Goal: Task Accomplishment & Management: Manage account settings

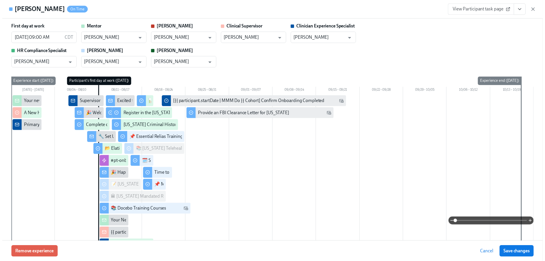
scroll to position [0, 7410]
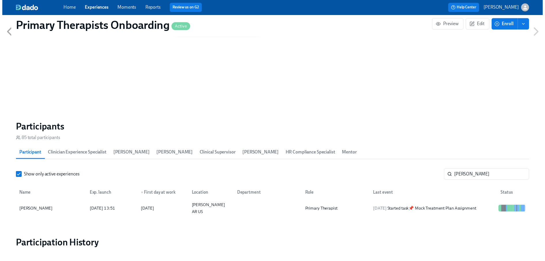
scroll to position [0, 7406]
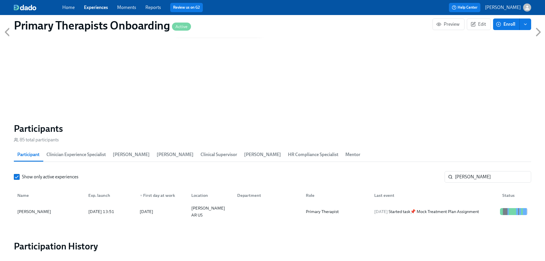
click at [96, 9] on link "Experiences" at bounding box center [96, 7] width 24 height 5
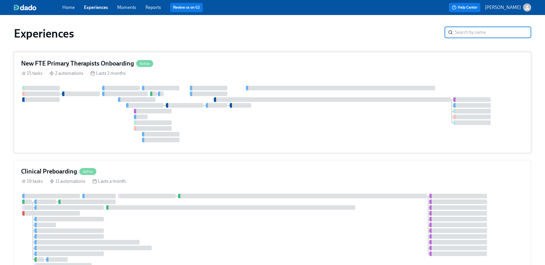
click at [79, 63] on h4 "New FTE Primary Therapists Onboarding" at bounding box center [77, 63] width 113 height 9
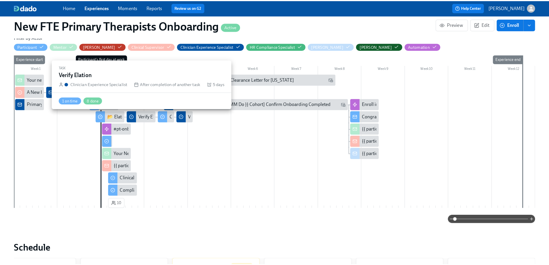
scroll to position [127, 0]
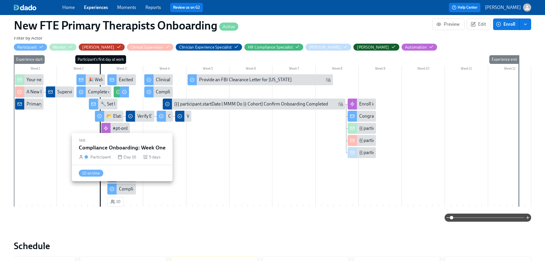
click at [116, 190] on div at bounding box center [111, 188] width 9 height 11
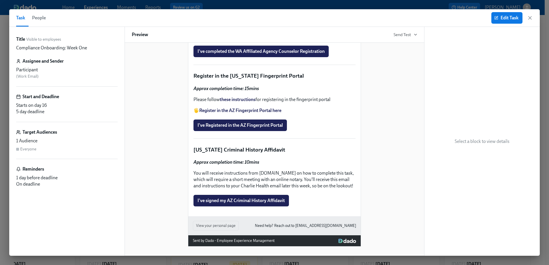
scroll to position [706, 0]
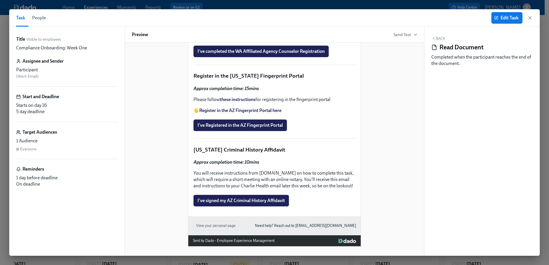
scroll to position [718, 0]
click at [505, 14] on button "Edit Task" at bounding box center [507, 18] width 31 height 12
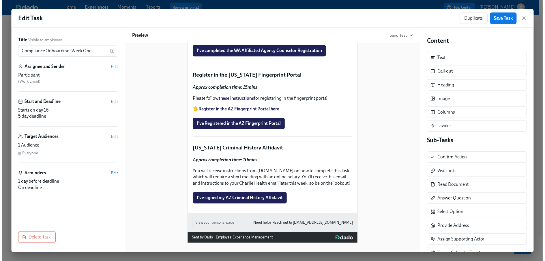
scroll to position [672, 0]
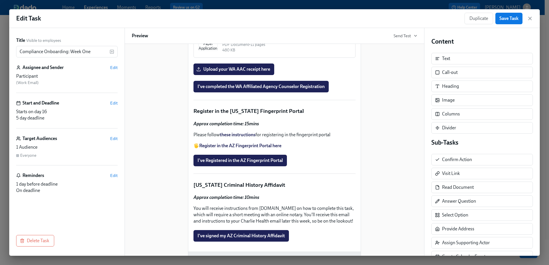
click at [264, 25] on div "WA AAC Registration Instructions PDF Document • 6 pages 344.66 KB Duplicate Del…" at bounding box center [274, 9] width 163 height 29
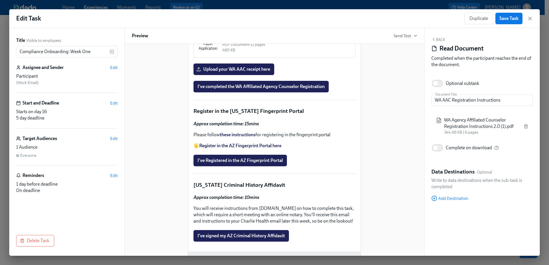
click at [495, 127] on span "WA Agency Affiliated Counselor Registration Instructions 2.0 (1).pdf" at bounding box center [481, 123] width 75 height 13
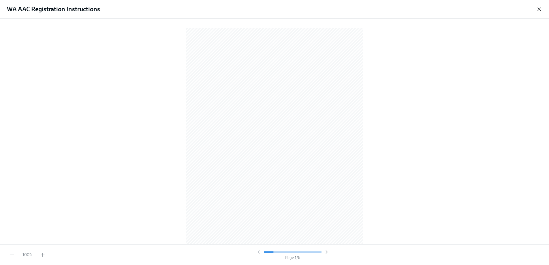
click at [539, 8] on icon "button" at bounding box center [540, 9] width 6 height 6
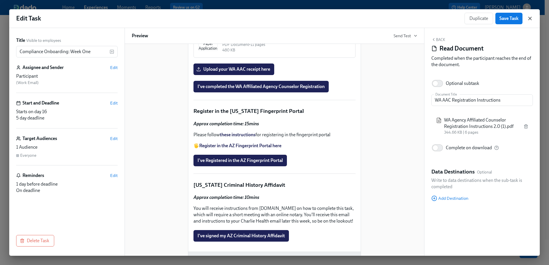
click at [532, 16] on icon "button" at bounding box center [530, 19] width 6 height 6
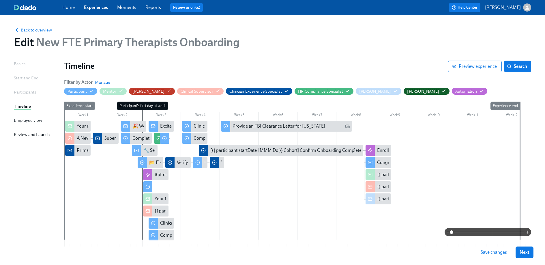
click at [101, 5] on link "Experiences" at bounding box center [96, 7] width 24 height 5
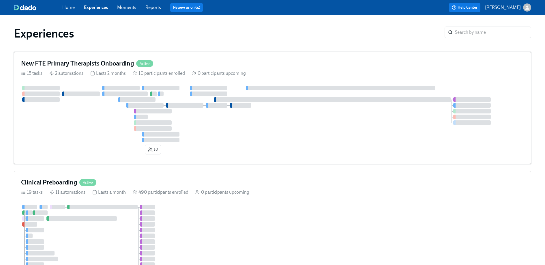
click at [102, 61] on h4 "New FTE Primary Therapists Onboarding" at bounding box center [77, 63] width 113 height 9
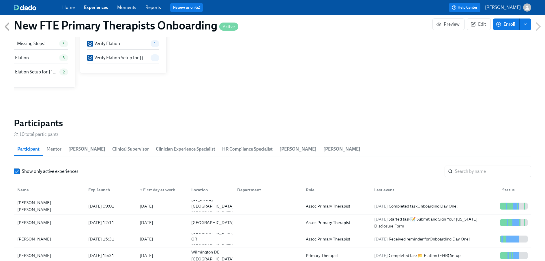
scroll to position [428, 0]
click at [467, 166] on input "search" at bounding box center [493, 172] width 76 height 12
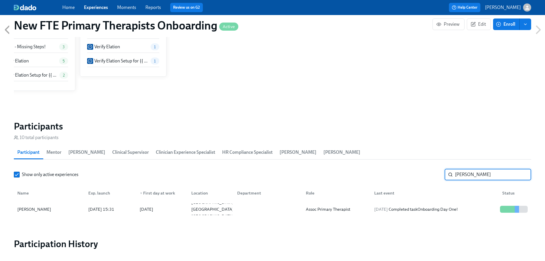
scroll to position [425, 0]
type input "[PERSON_NAME]"
click at [39, 208] on div "[PERSON_NAME]" at bounding box center [34, 209] width 38 height 7
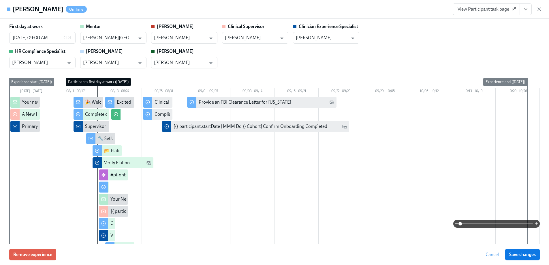
click at [509, 9] on span "View Participant task page" at bounding box center [486, 9] width 57 height 6
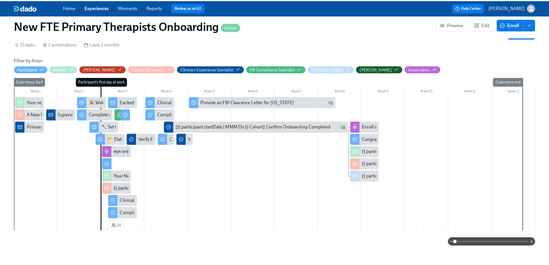
scroll to position [84, 0]
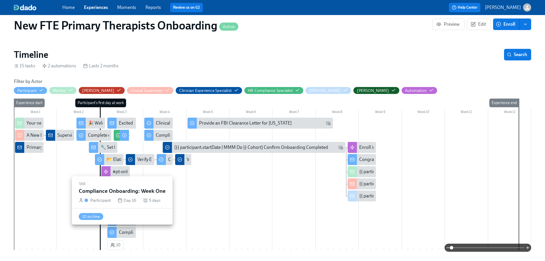
click at [116, 232] on div at bounding box center [111, 231] width 9 height 11
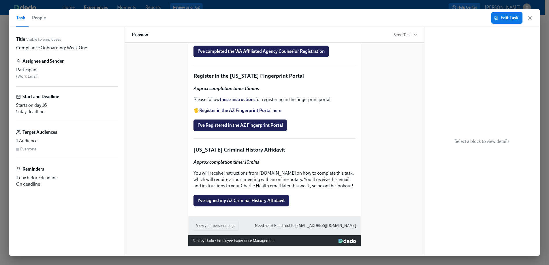
scroll to position [662, 0]
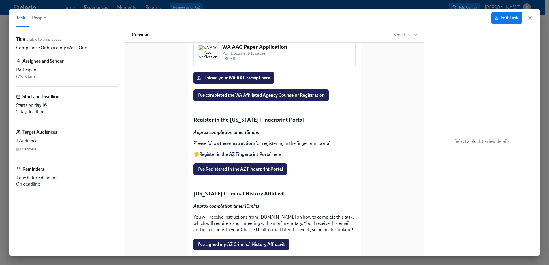
click at [315, 33] on div "WA AAC Registration Instructions PDF Document • 6 pages 344.66 KB" at bounding box center [274, 18] width 163 height 29
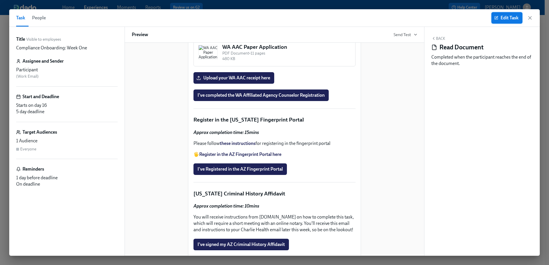
click at [509, 18] on span "Edit Task" at bounding box center [507, 18] width 23 height 6
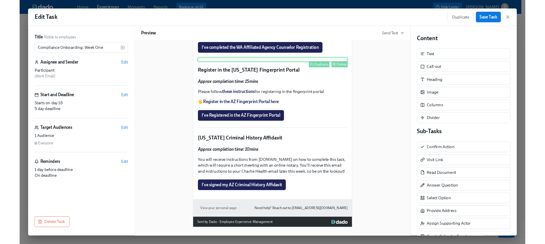
scroll to position [727, 0]
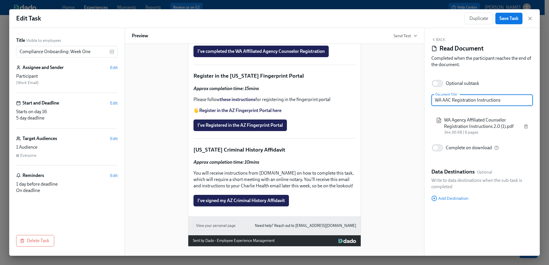
click at [276, 23] on div "WA AAC Paper Application PDF Document • 11 pages 480 KB Duplicate Delete" at bounding box center [274, 8] width 163 height 29
click at [532, 17] on icon "button" at bounding box center [530, 19] width 6 height 6
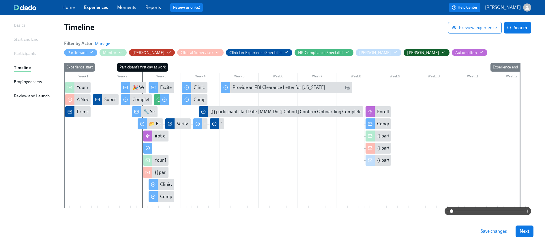
scroll to position [52, 0]
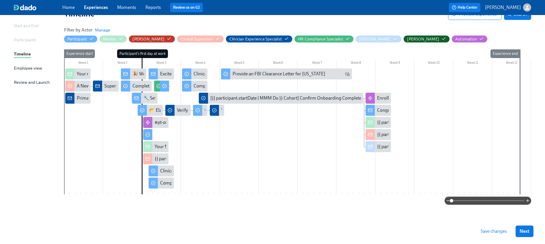
click at [96, 8] on link "Experiences" at bounding box center [96, 7] width 24 height 5
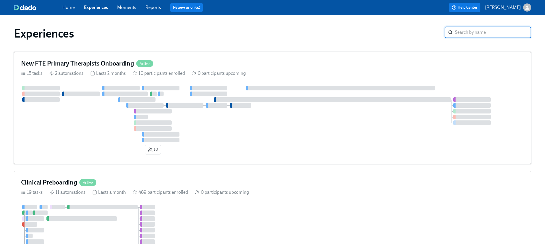
click at [218, 61] on div "New FTE Primary Therapists Onboarding Active" at bounding box center [272, 63] width 503 height 9
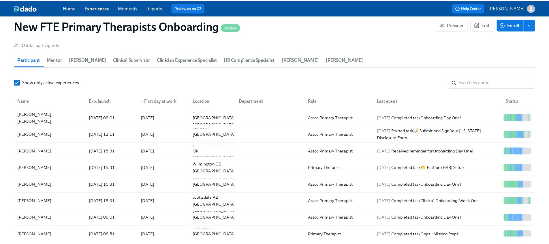
scroll to position [518, 0]
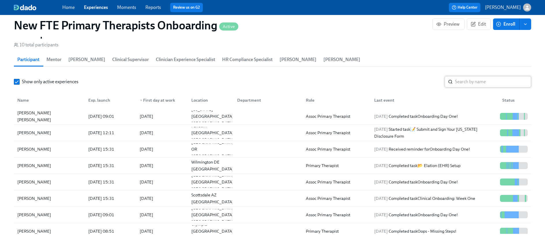
click at [503, 83] on input "search" at bounding box center [493, 82] width 76 height 12
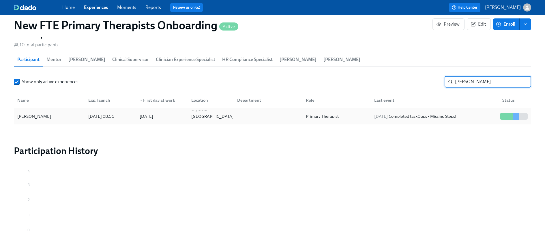
type input "[PERSON_NAME]"
click at [46, 115] on div "[PERSON_NAME]" at bounding box center [34, 116] width 38 height 7
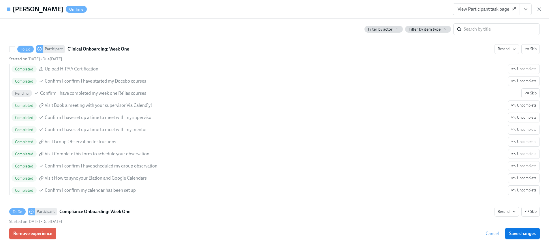
scroll to position [797, 0]
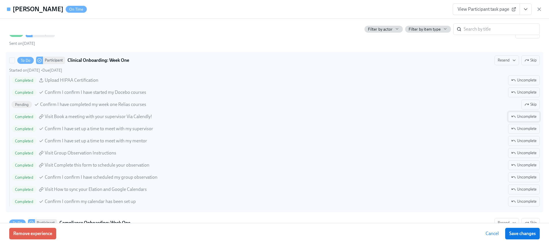
click at [522, 115] on span "Uncomplete" at bounding box center [524, 117] width 25 height 6
click at [520, 125] on button "Uncomplete" at bounding box center [524, 129] width 32 height 10
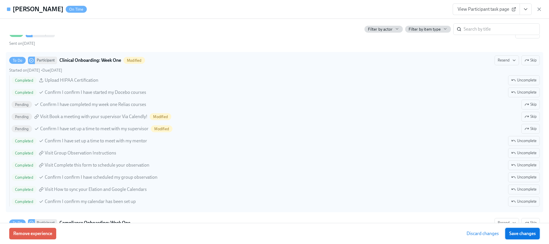
click at [528, 233] on span "Save changes" at bounding box center [523, 234] width 27 height 6
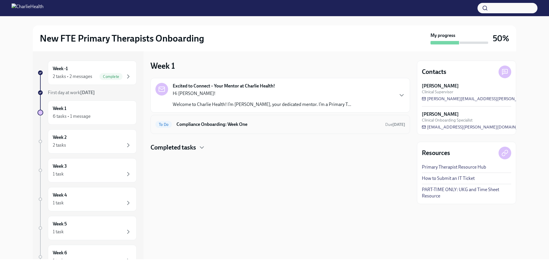
click at [238, 123] on h6 "Compliance Onboarding: Week One" at bounding box center [279, 124] width 204 height 6
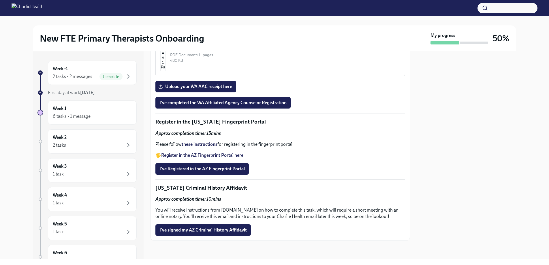
scroll to position [617, 0]
click at [237, 9] on div "PDF Document • 6 pages" at bounding box center [285, 5] width 230 height 5
